Goal: Task Accomplishment & Management: Manage account settings

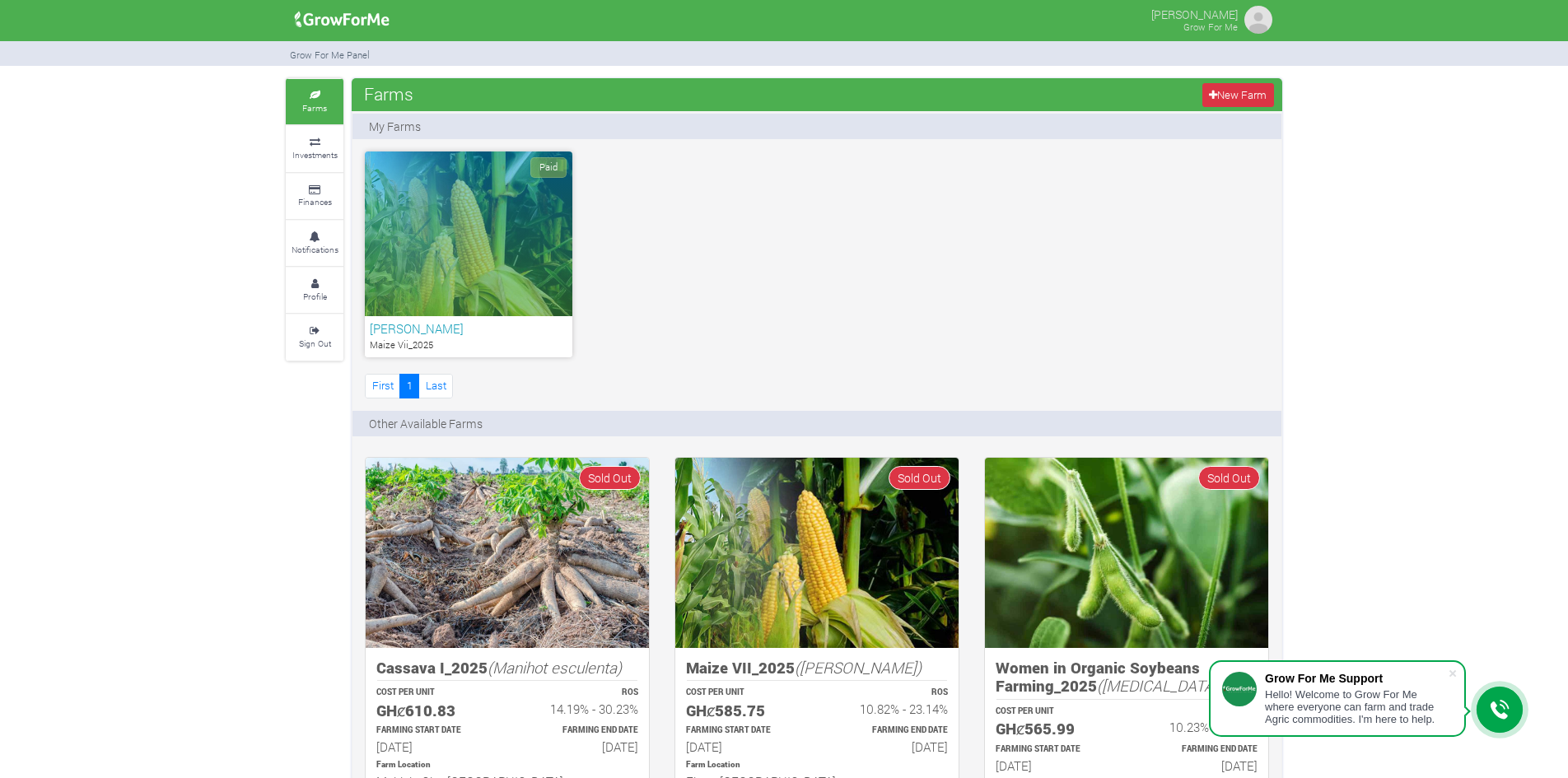
click at [385, 323] on h6 "[PERSON_NAME]" at bounding box center [469, 328] width 197 height 14
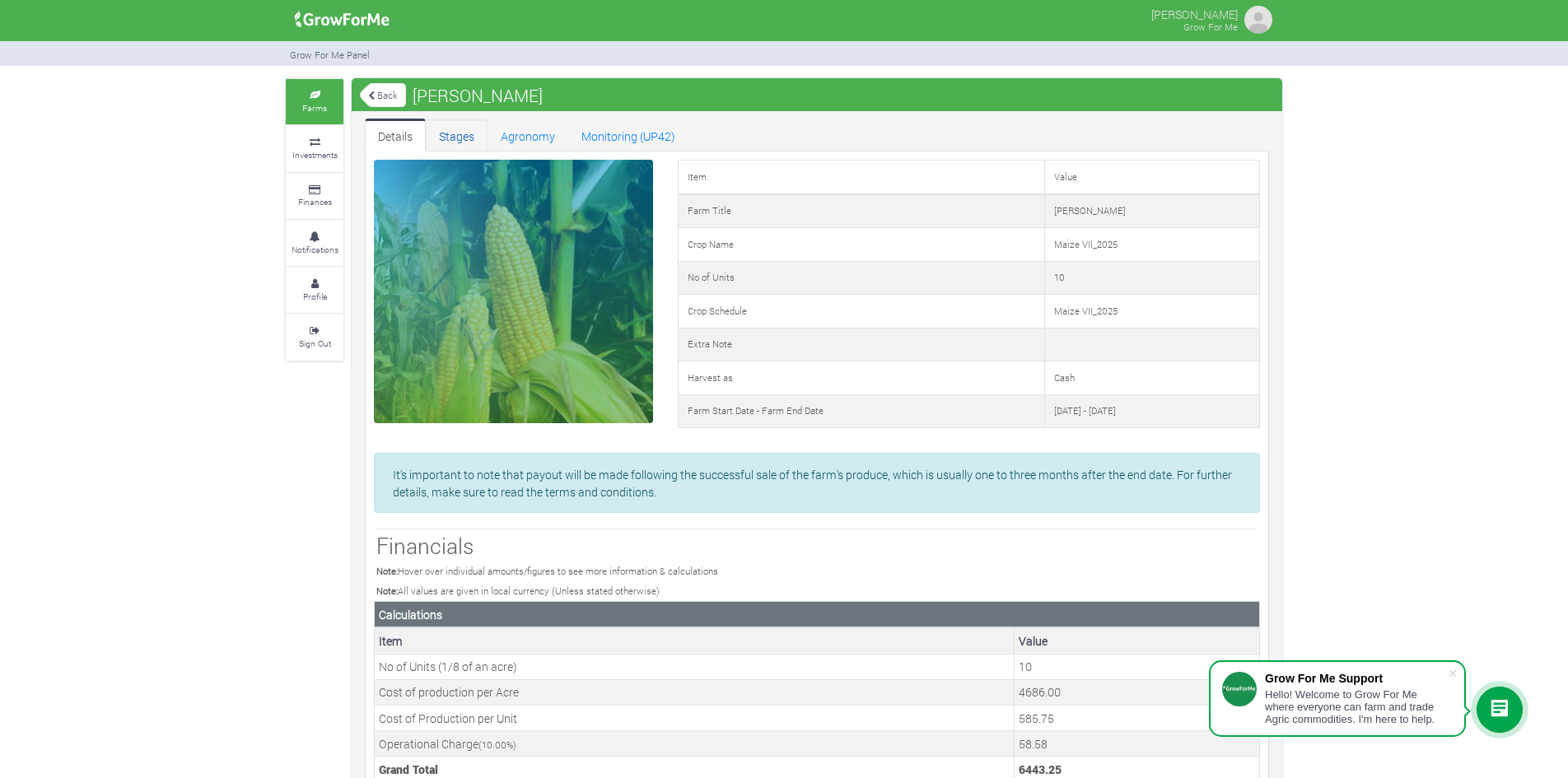
click at [437, 134] on link "Stages" at bounding box center [456, 135] width 62 height 33
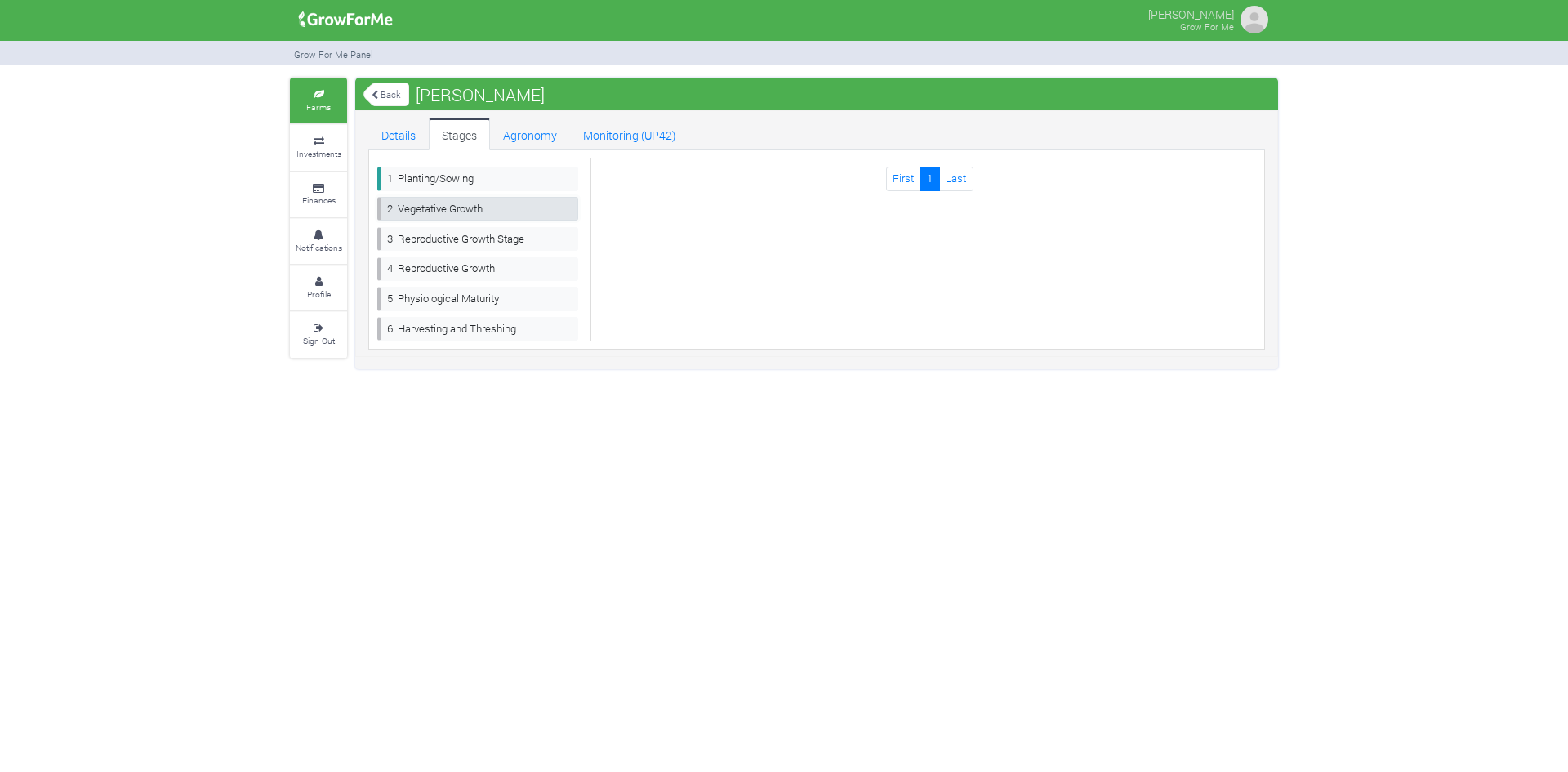
click at [447, 200] on link "2. Vegetative Growth" at bounding box center [477, 208] width 201 height 23
click at [448, 232] on link "3. Reproductive Growth Stage" at bounding box center [477, 239] width 201 height 23
click at [442, 262] on link "4. Reproductive Growth" at bounding box center [477, 269] width 201 height 23
click at [540, 134] on link "Agronomy" at bounding box center [530, 134] width 80 height 32
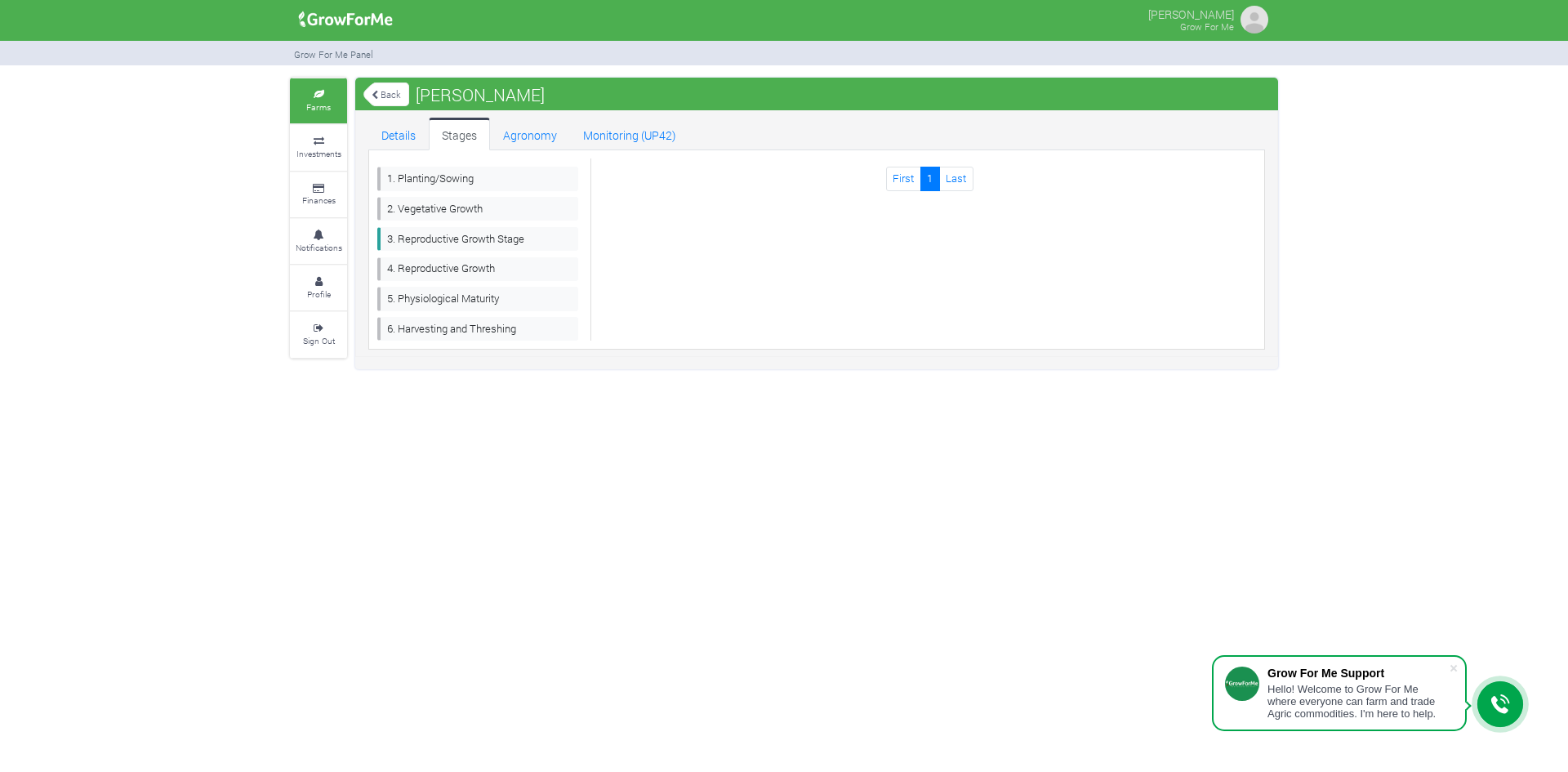
click at [628, 113] on div "Details Stages Agronomy Monitoring (UP42) 1. Planting/Sowing 2. Vegetative Grow…" at bounding box center [817, 233] width 923 height 247
click at [627, 141] on link "Monitoring (UP42)" at bounding box center [629, 134] width 119 height 32
click at [402, 130] on link "Details" at bounding box center [398, 134] width 60 height 32
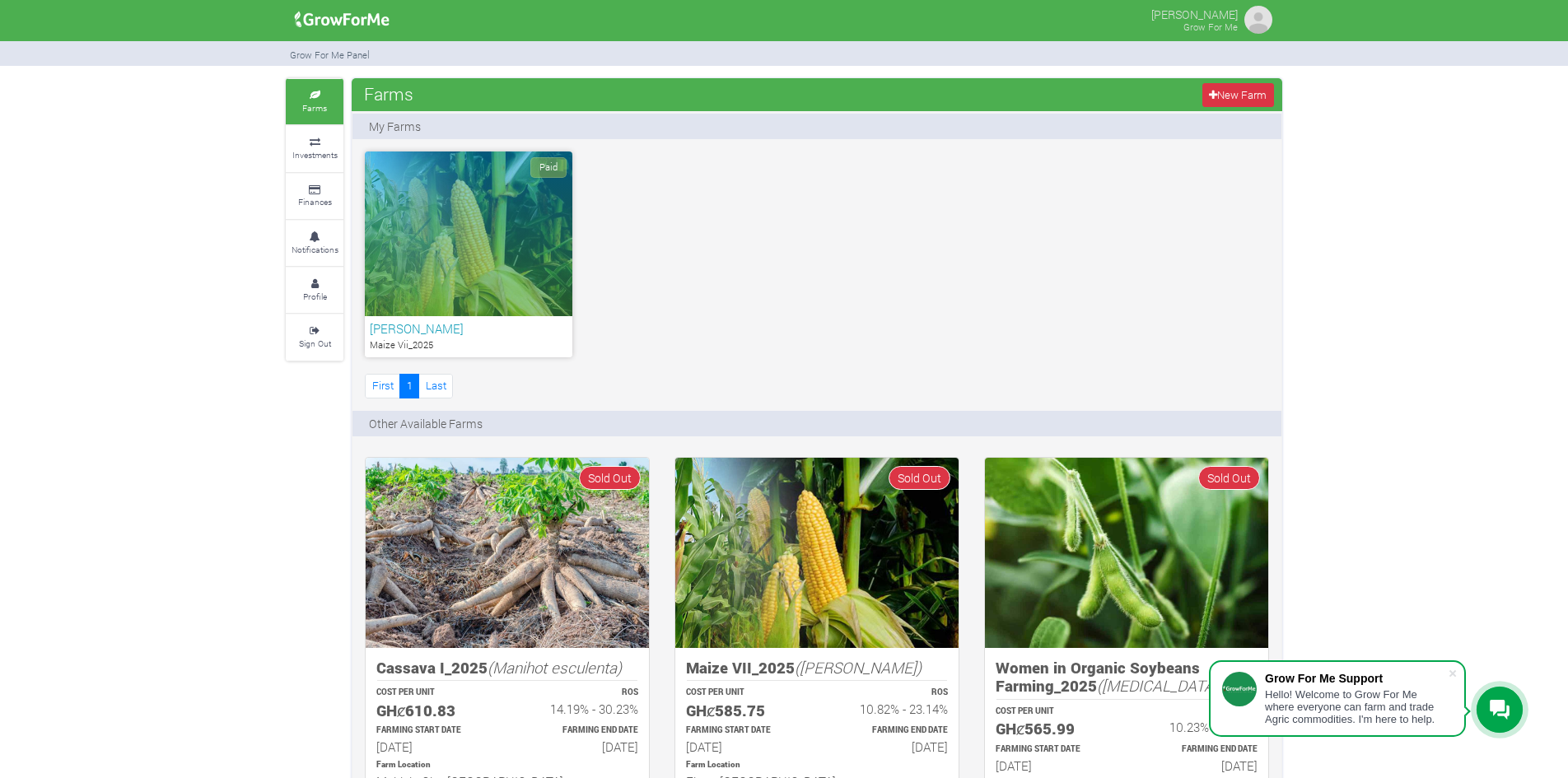
click at [344, 23] on img at bounding box center [341, 20] width 106 height 33
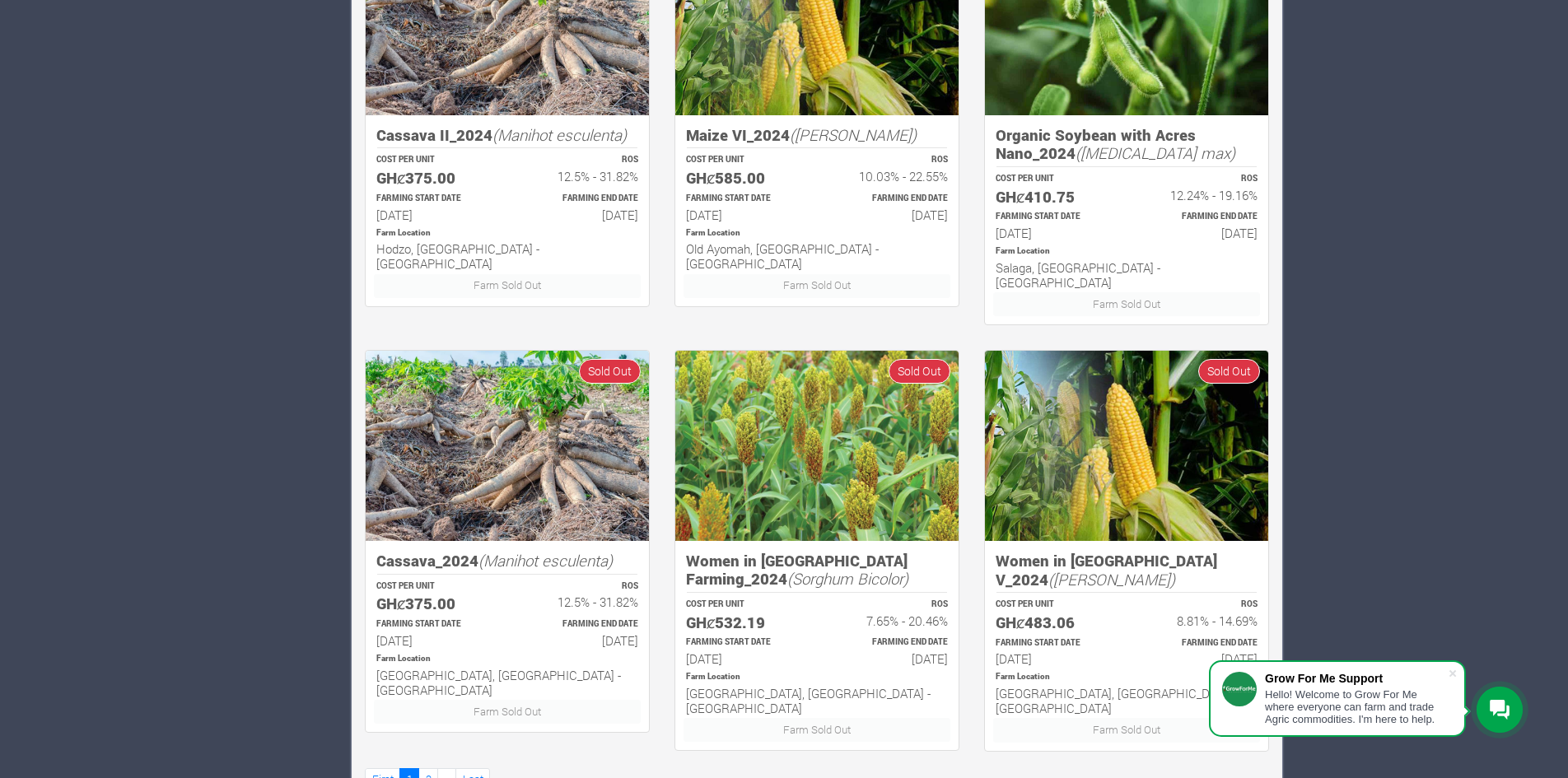
scroll to position [965, 0]
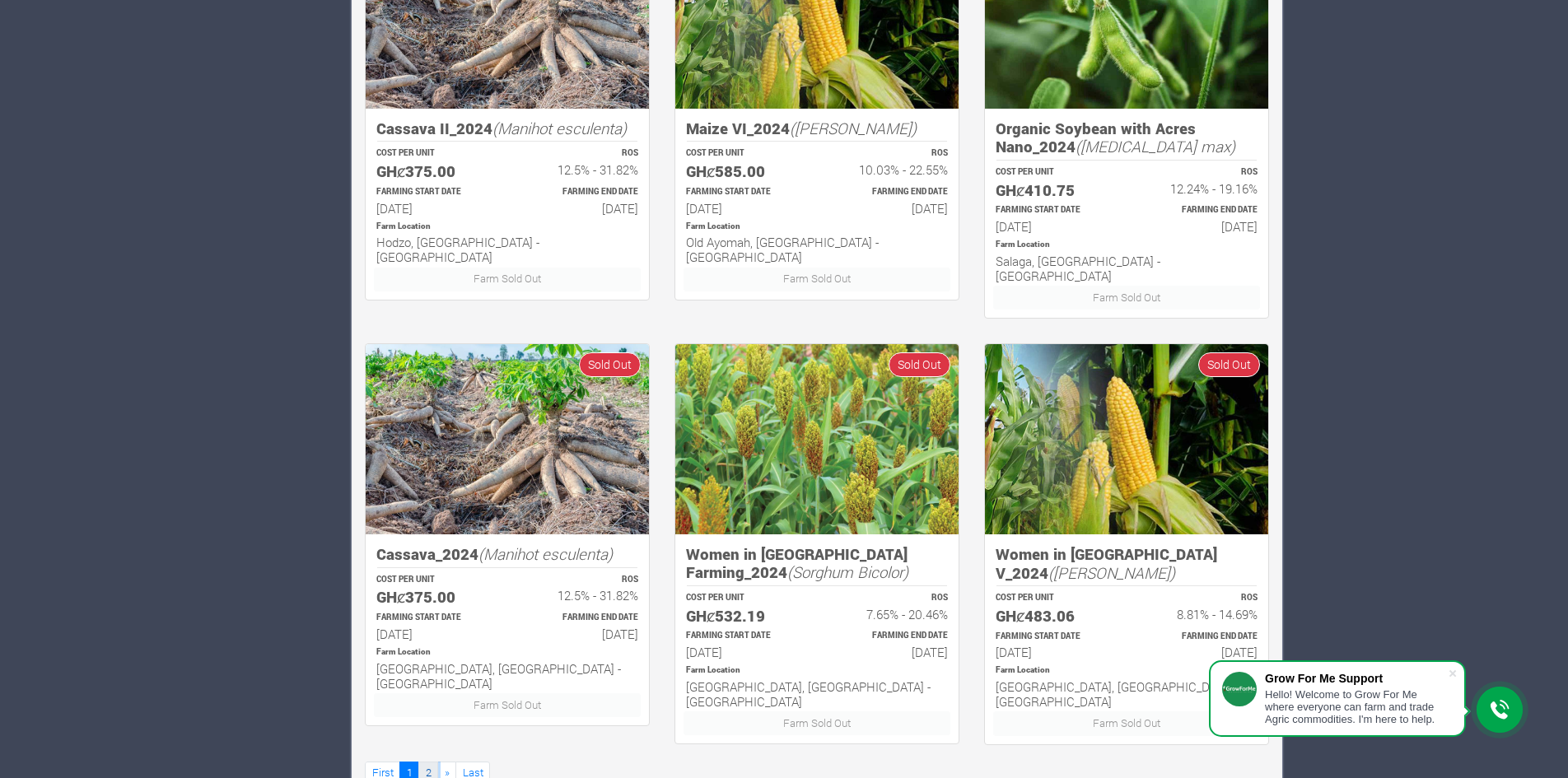
click at [425, 762] on link "2" at bounding box center [428, 773] width 20 height 24
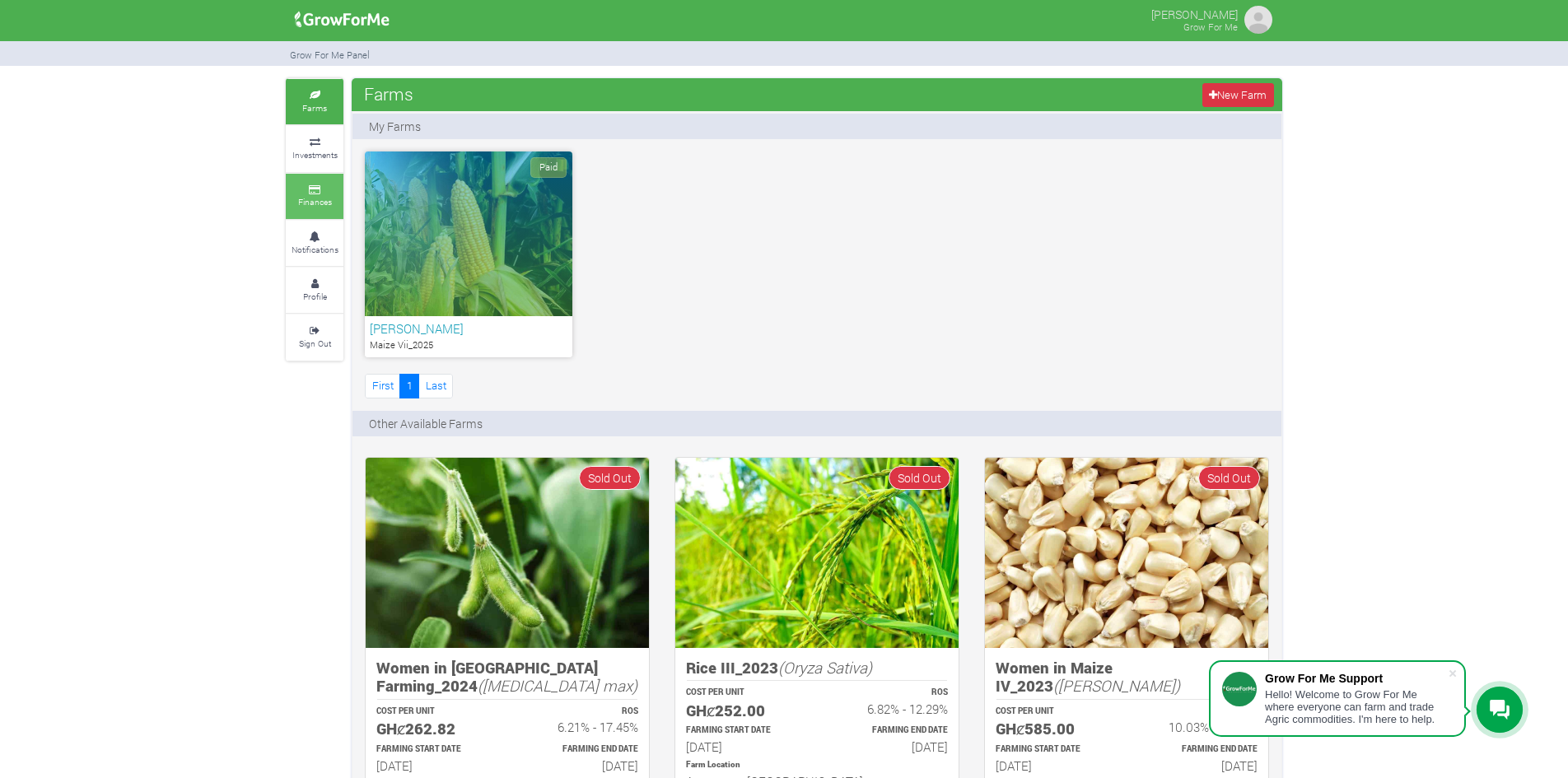
click at [324, 199] on small "Finances" at bounding box center [314, 202] width 33 height 12
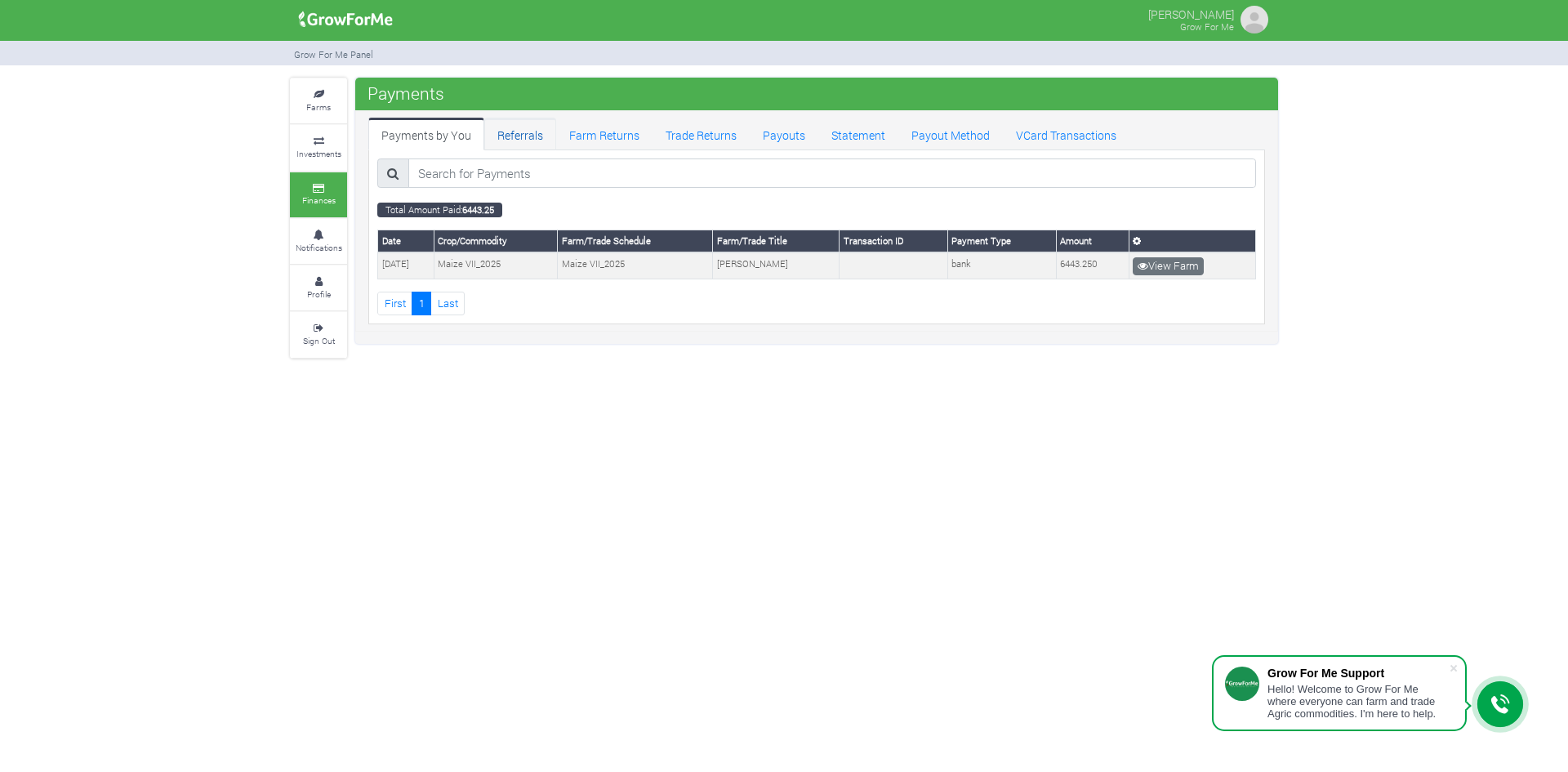
click at [523, 137] on link "Referrals" at bounding box center [521, 134] width 72 height 32
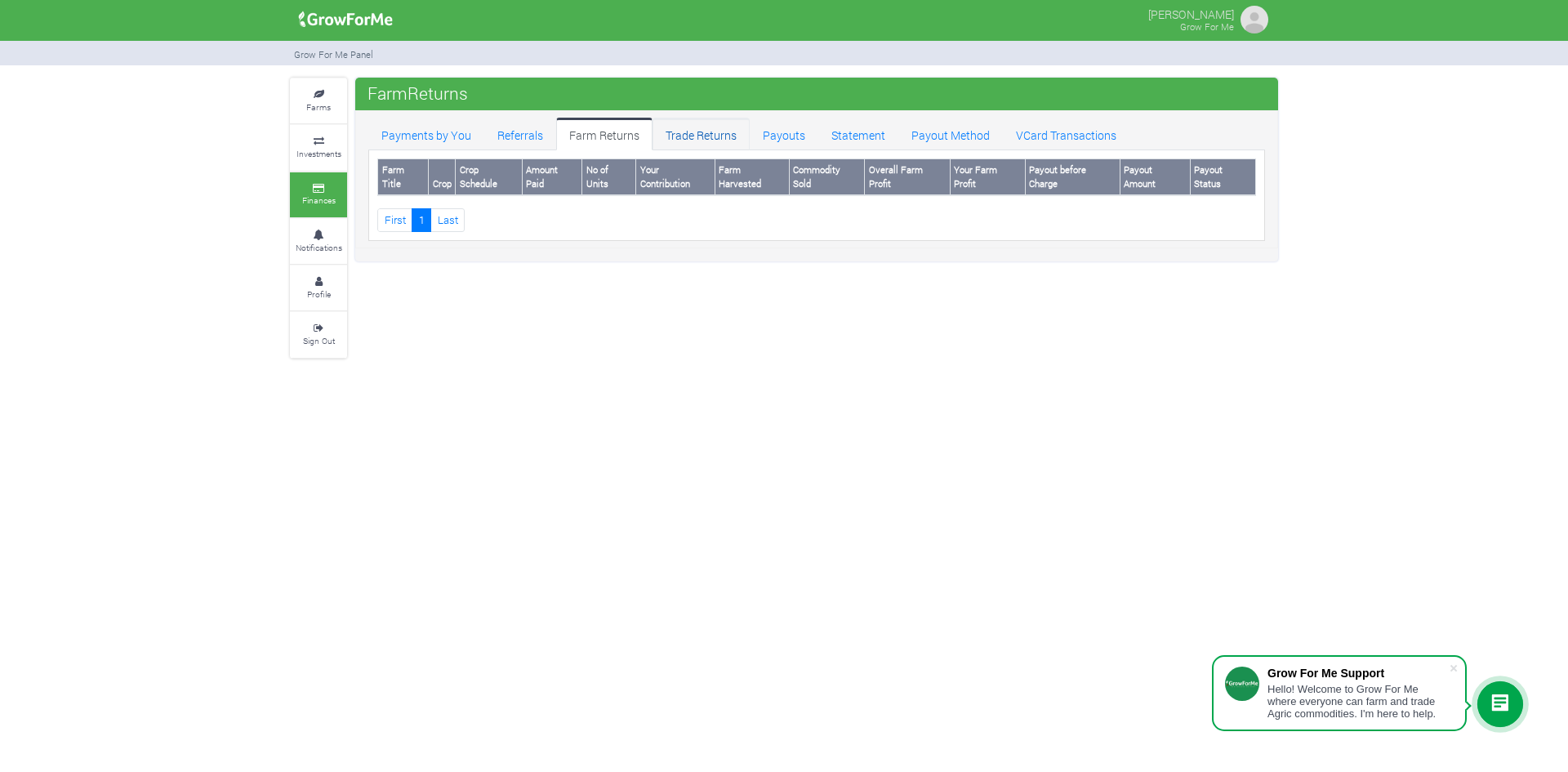
click at [702, 137] on link "Trade Returns" at bounding box center [701, 134] width 97 height 32
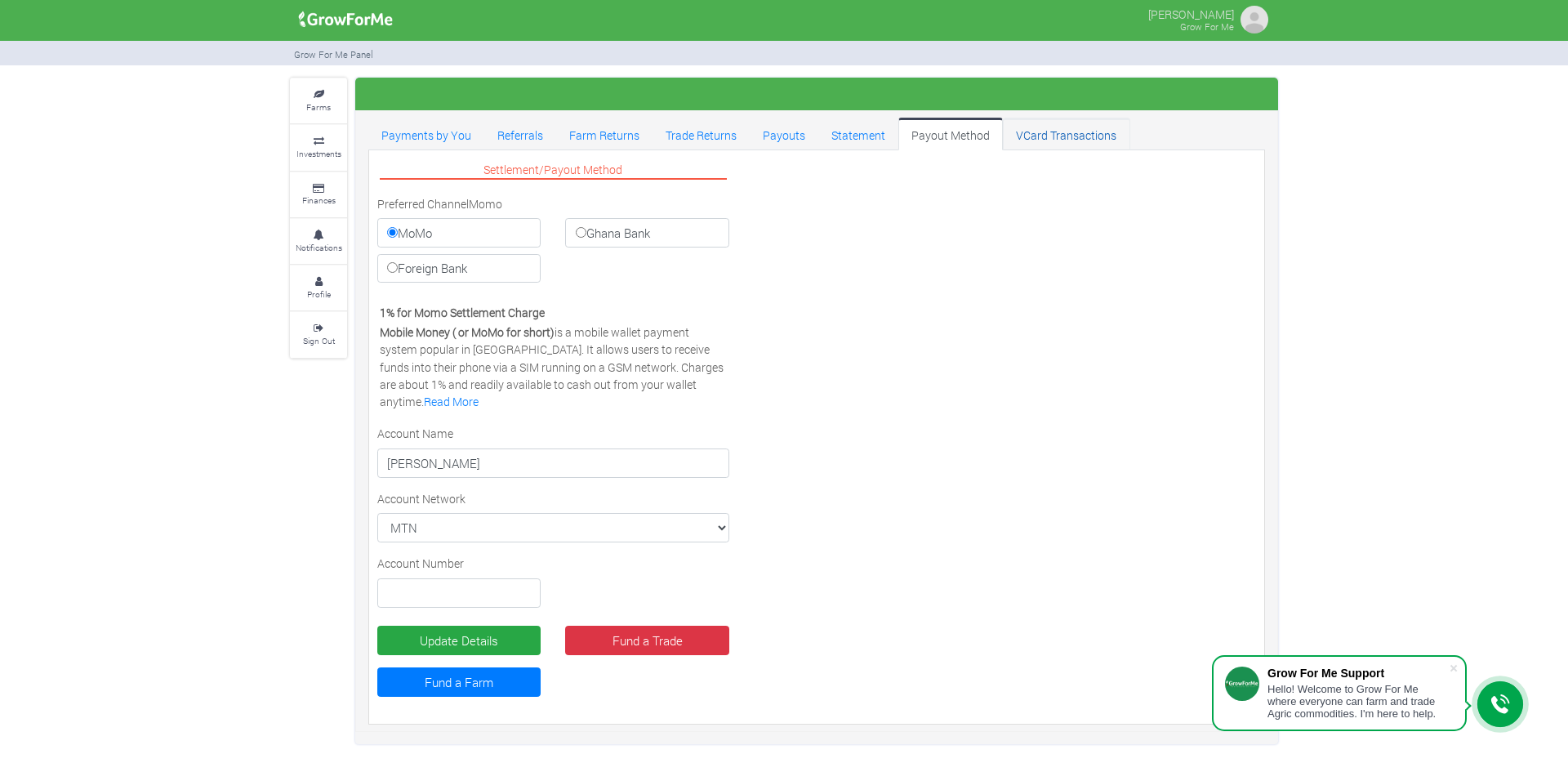
click at [1060, 136] on link "VCard Transactions" at bounding box center [1066, 134] width 127 height 32
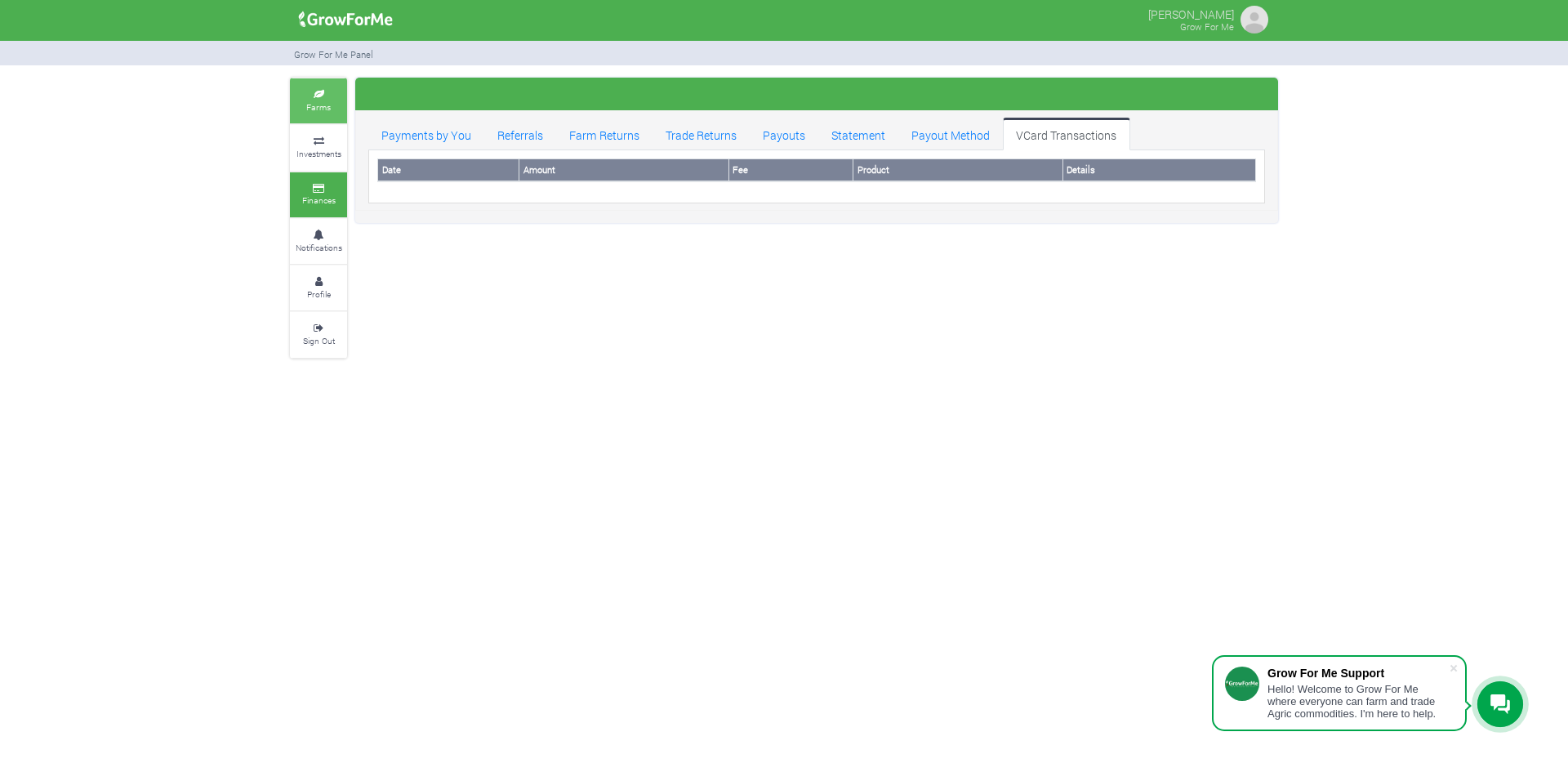
click at [322, 112] on small "Farms" at bounding box center [318, 107] width 24 height 12
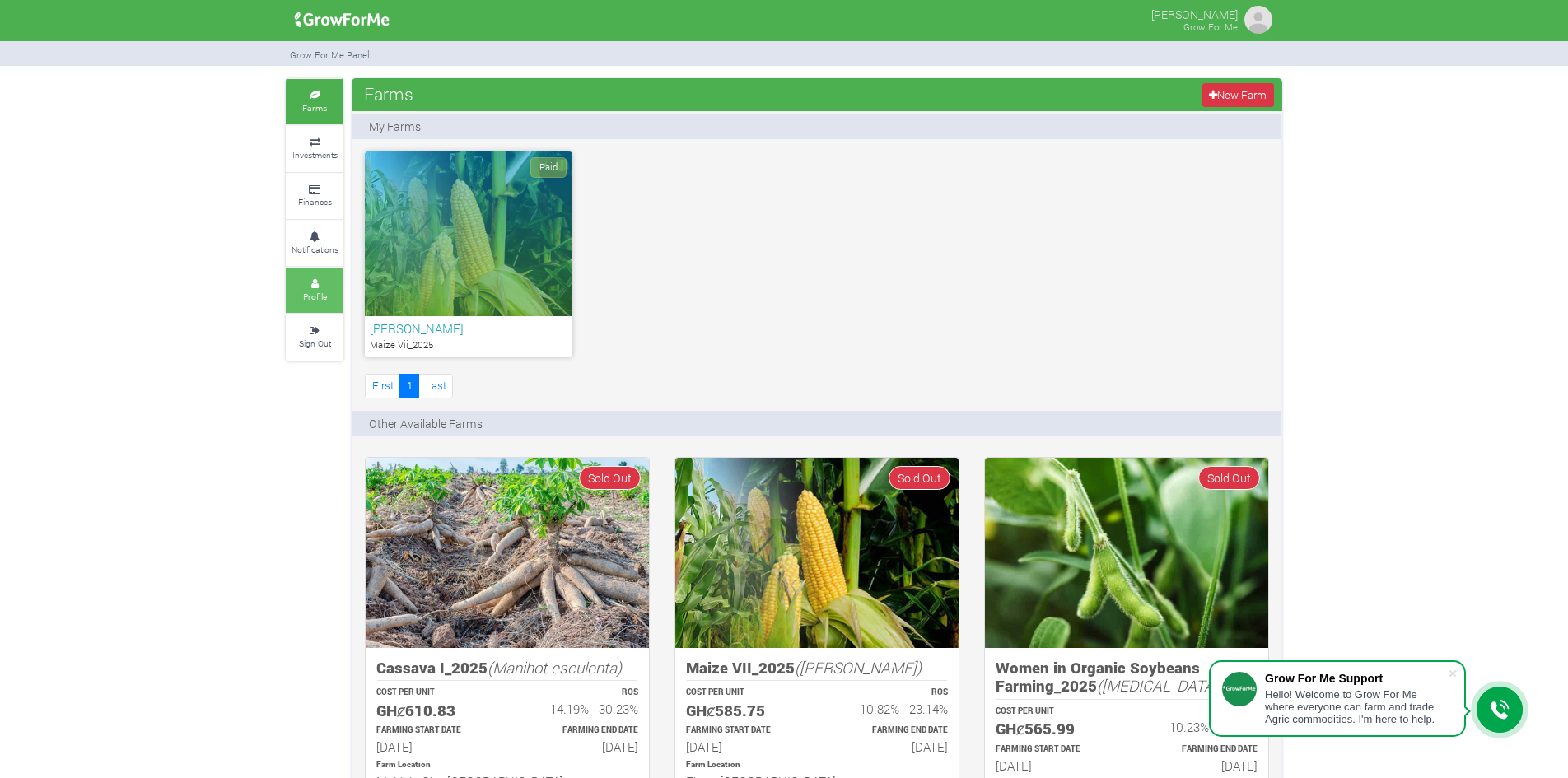
click at [319, 292] on small "Profile" at bounding box center [315, 296] width 24 height 12
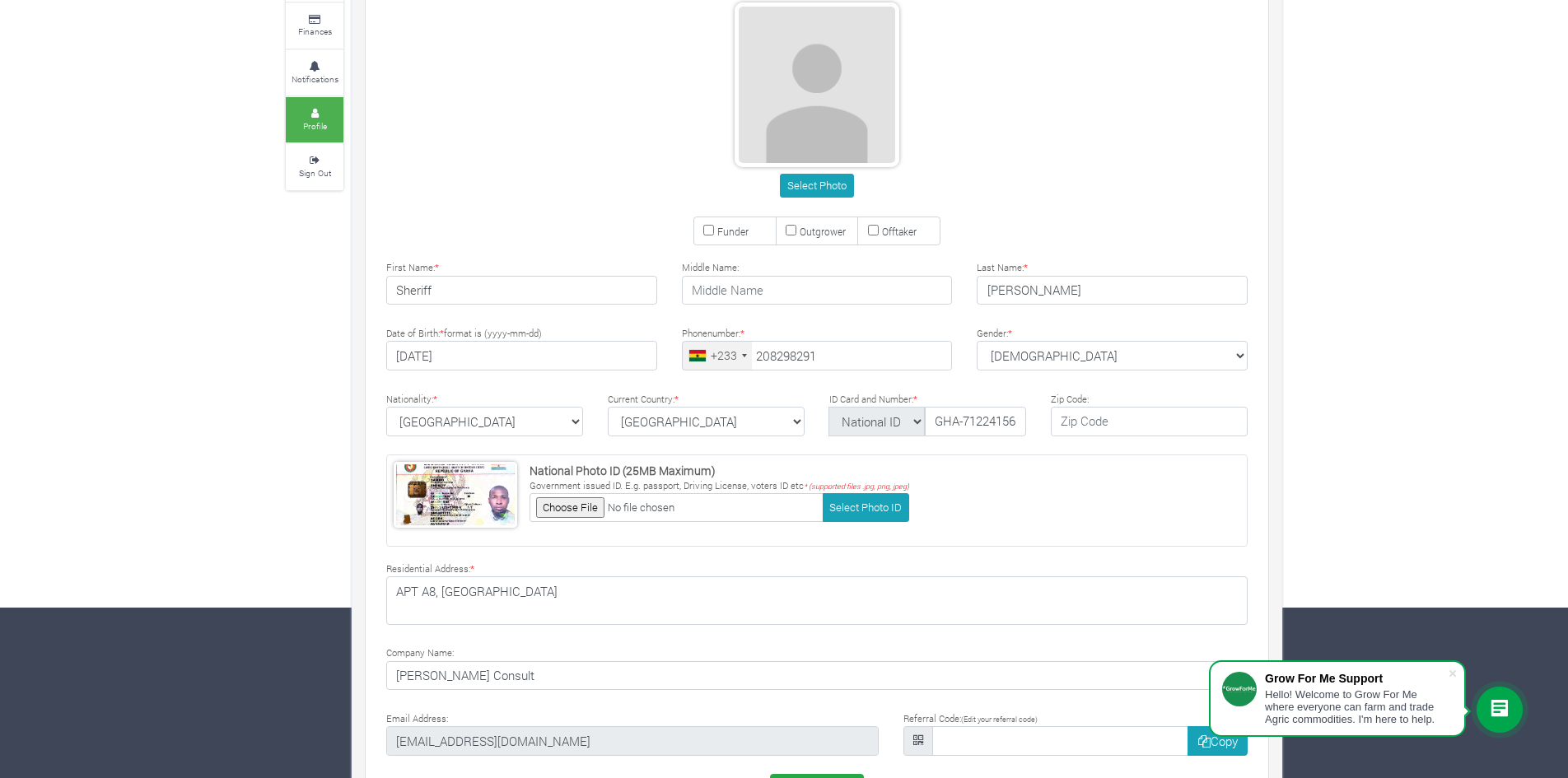
scroll to position [232, 0]
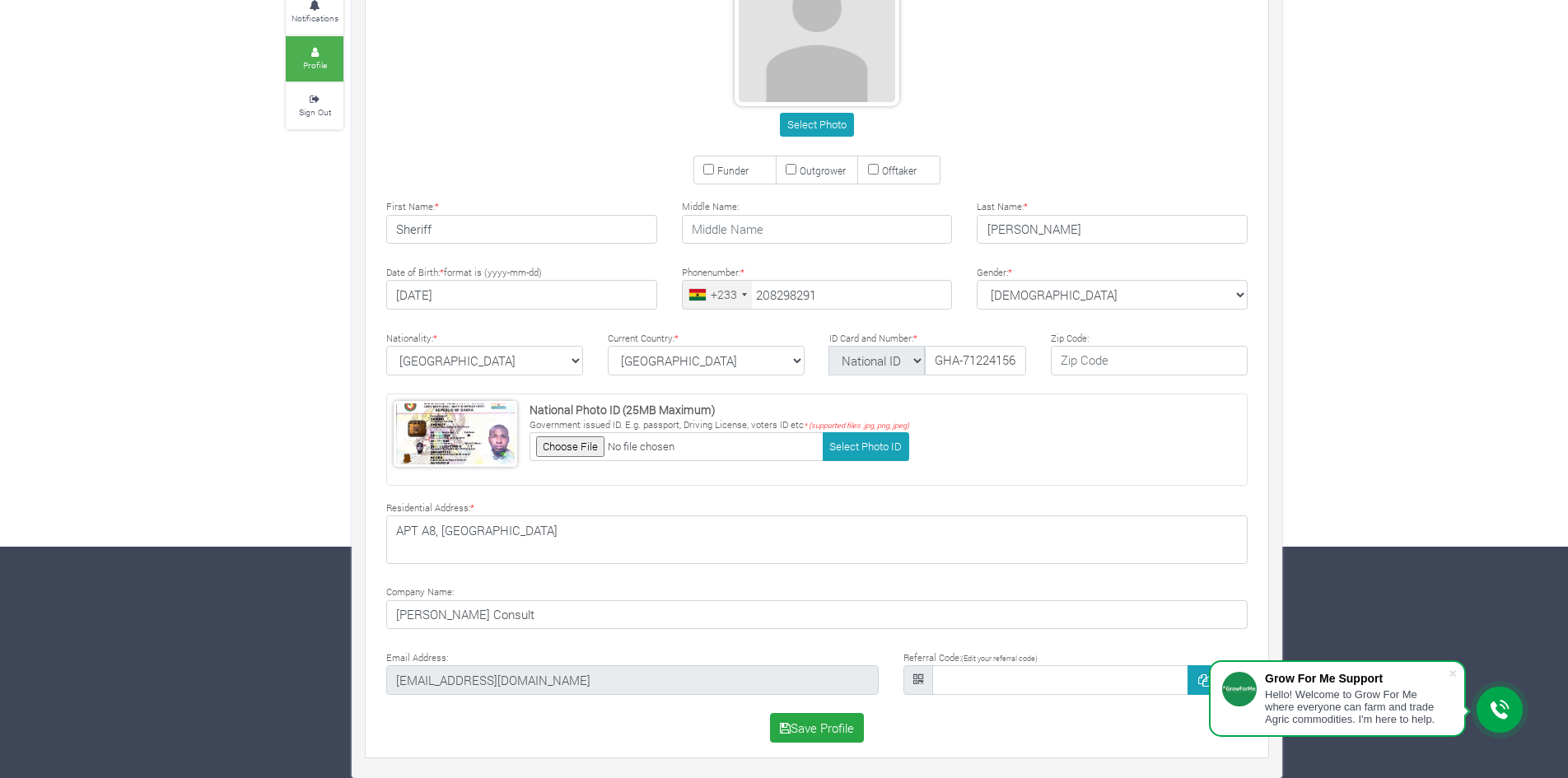
type input "20 829 8291"
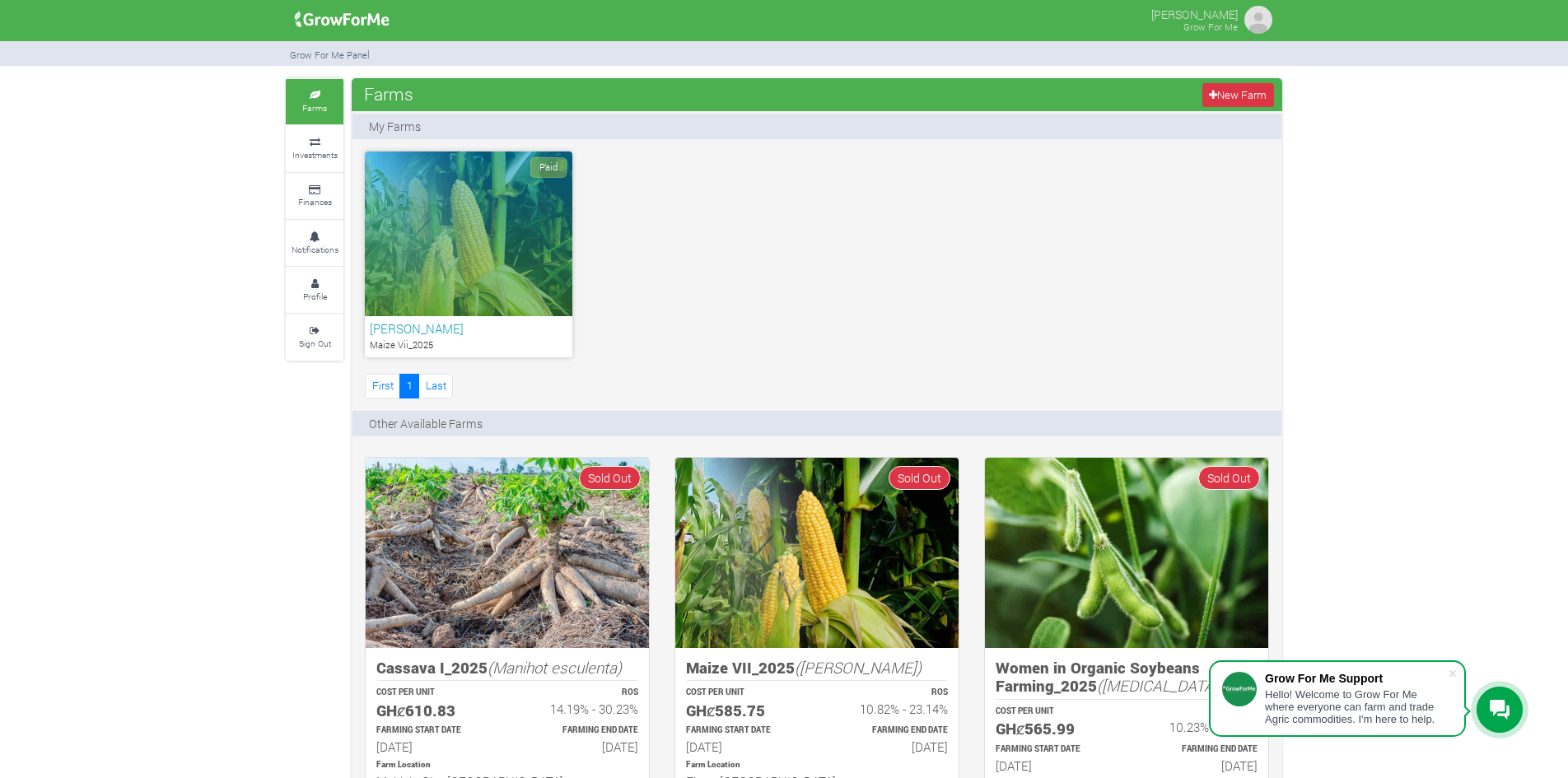
click at [334, 20] on img at bounding box center [341, 20] width 106 height 33
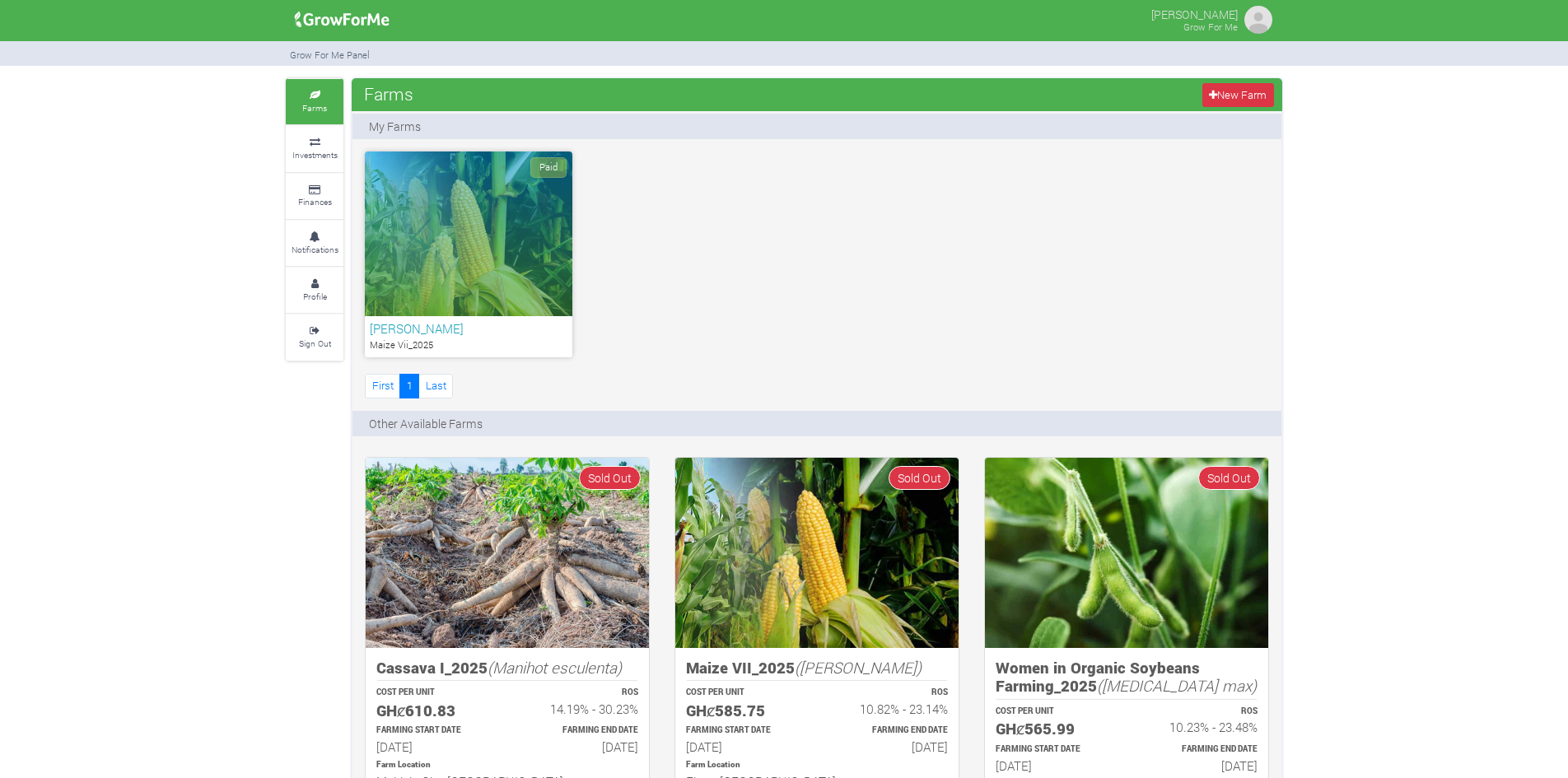
click at [1260, 20] on img at bounding box center [1258, 20] width 33 height 33
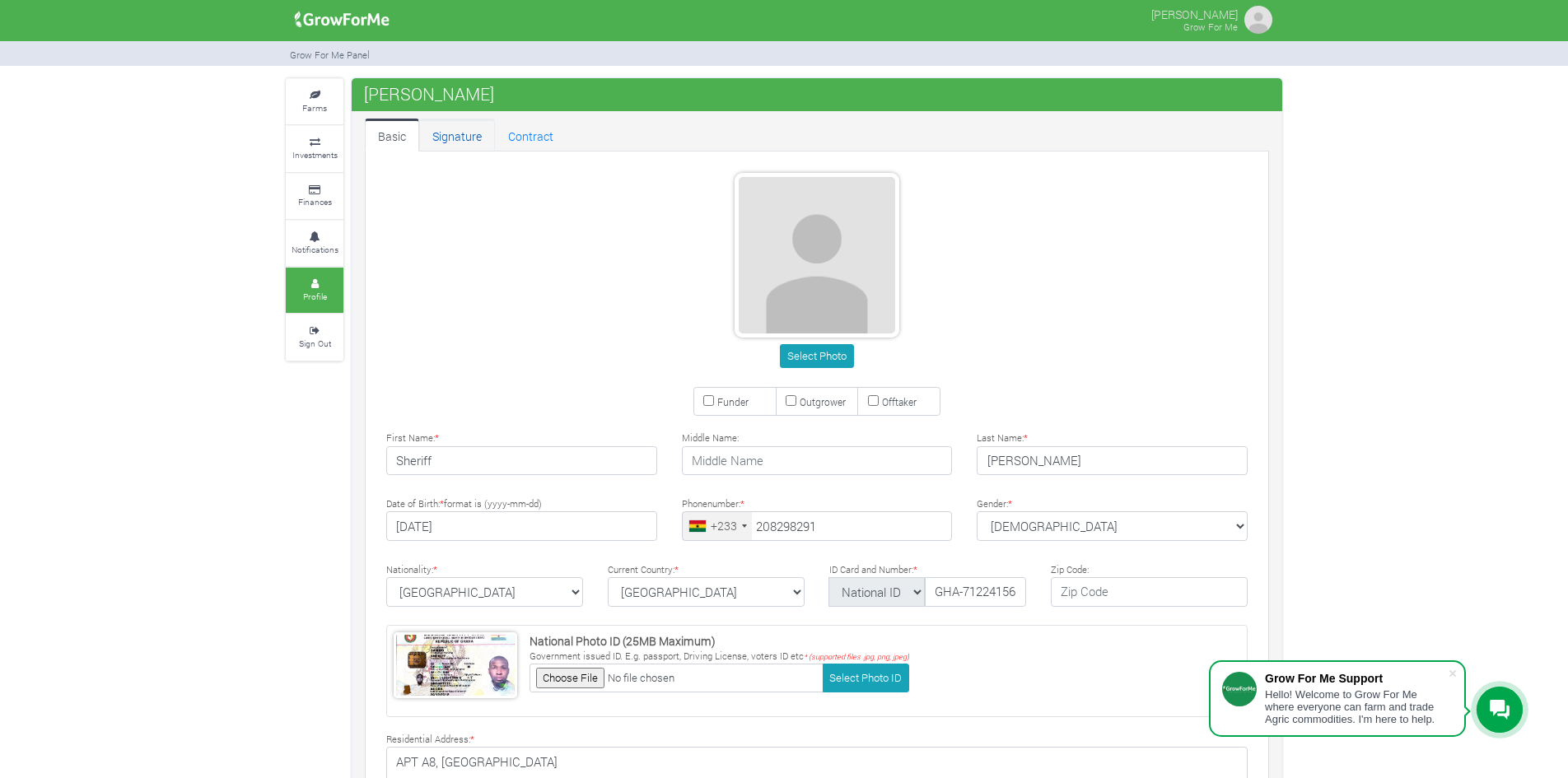
type input "20 829 8291"
click at [481, 136] on link "Signature" at bounding box center [457, 135] width 76 height 33
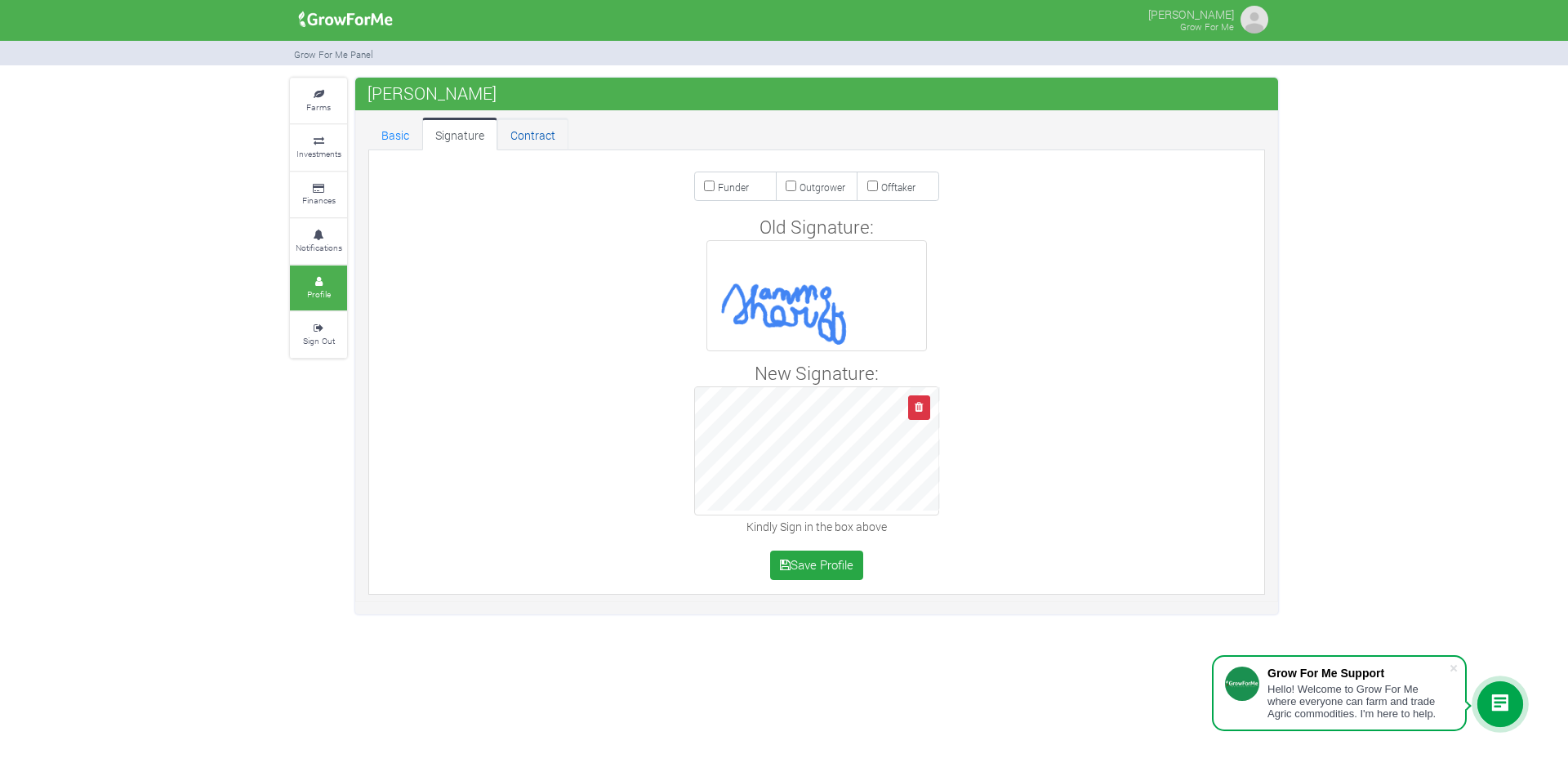
click at [529, 134] on link "Contract" at bounding box center [532, 134] width 71 height 32
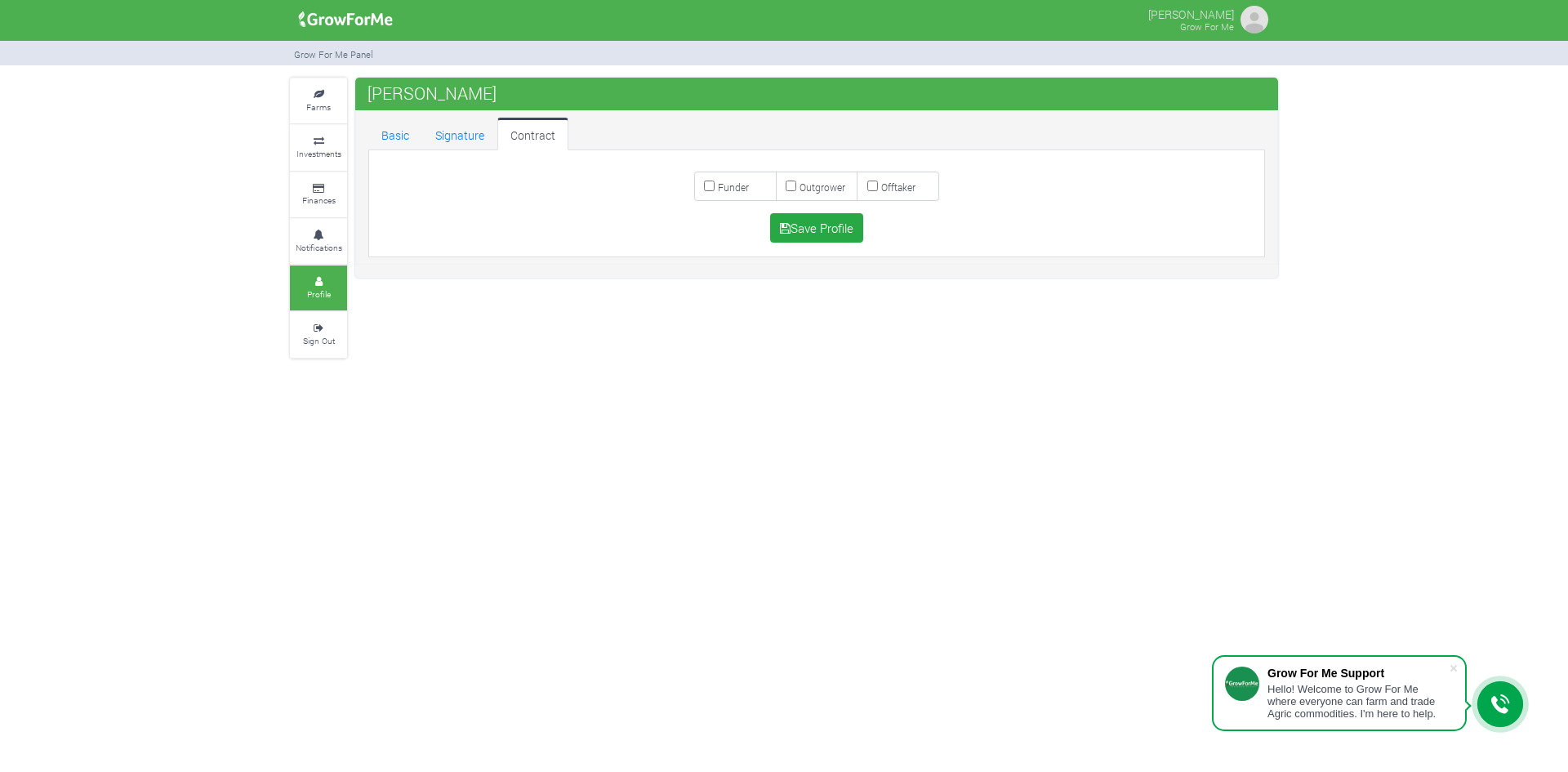
click at [523, 472] on div "Sheriff Sammo Grow For Me" at bounding box center [784, 386] width 1568 height 772
click at [326, 103] on small "Farms" at bounding box center [318, 107] width 24 height 12
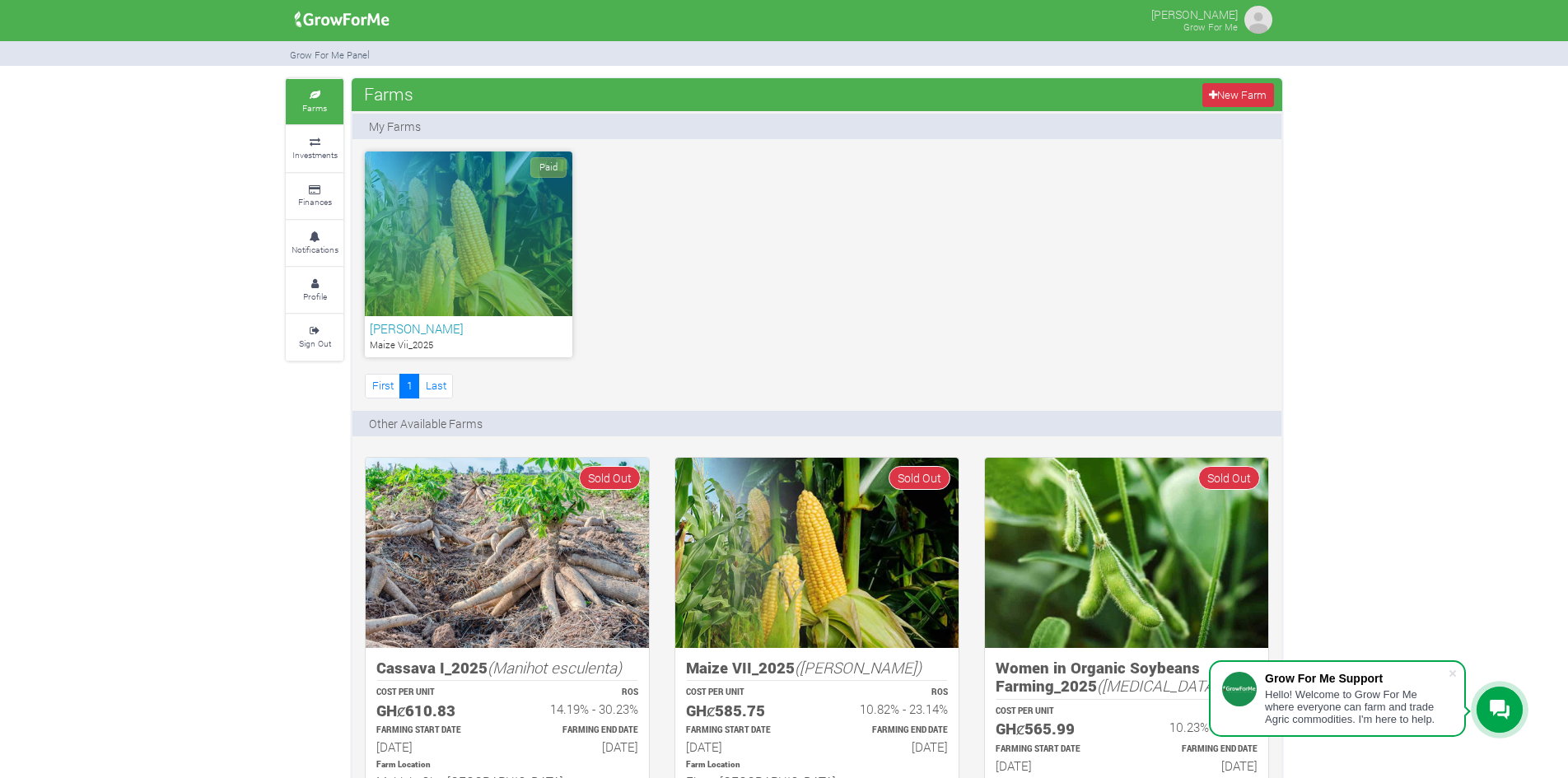
click at [510, 242] on div "Paid" at bounding box center [468, 233] width 207 height 165
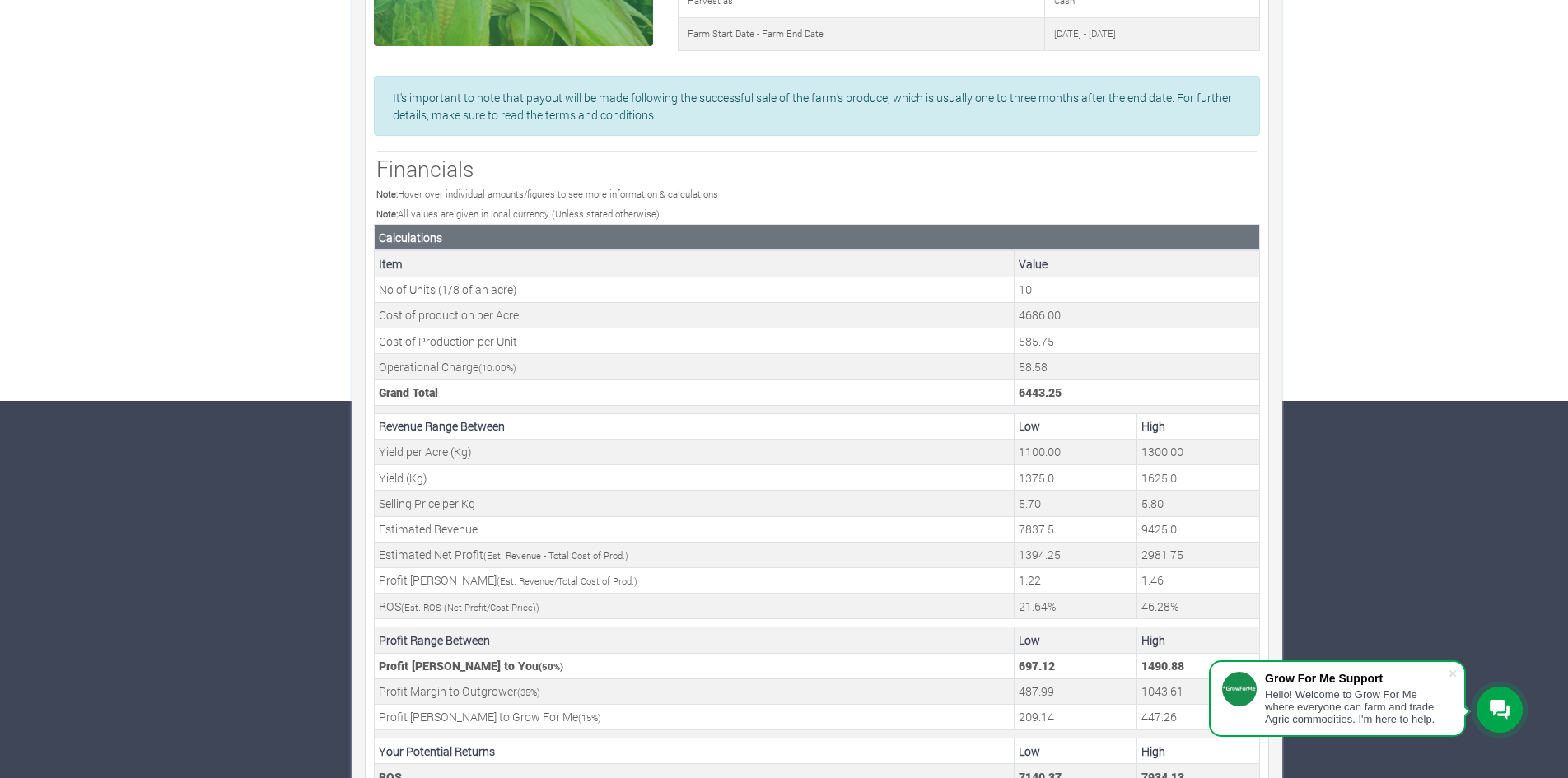
scroll to position [418, 0]
